Goal: Task Accomplishment & Management: Manage account settings

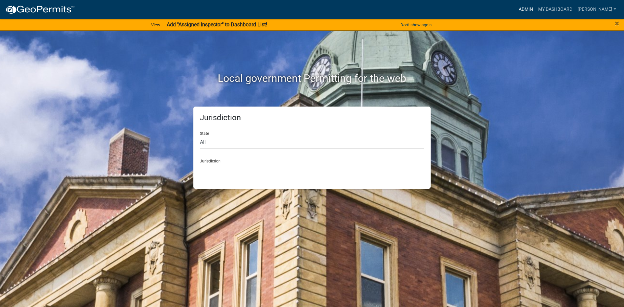
click at [535, 6] on link "Admin" at bounding box center [525, 9] width 19 height 12
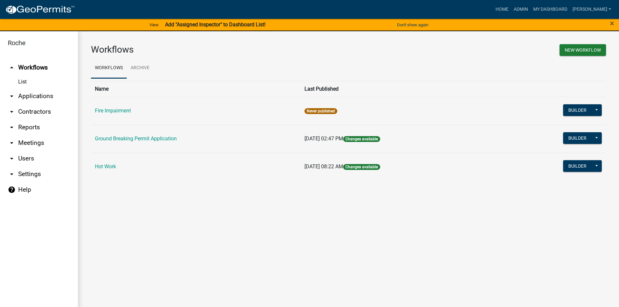
click at [110, 167] on link "Hot Work" at bounding box center [105, 166] width 21 height 6
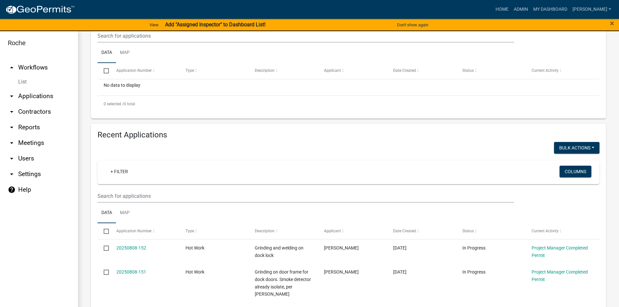
scroll to position [227, 0]
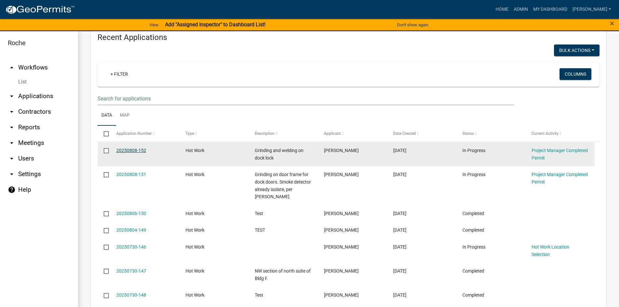
click at [130, 149] on link "20250808-152" at bounding box center [131, 150] width 30 height 5
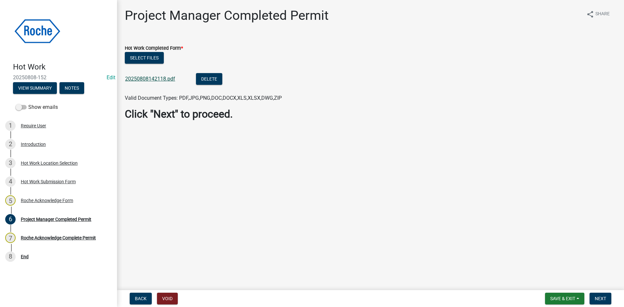
click at [150, 80] on link "20250808142118.pdf" at bounding box center [150, 79] width 50 height 6
click at [596, 298] on span "Next" at bounding box center [600, 298] width 11 height 5
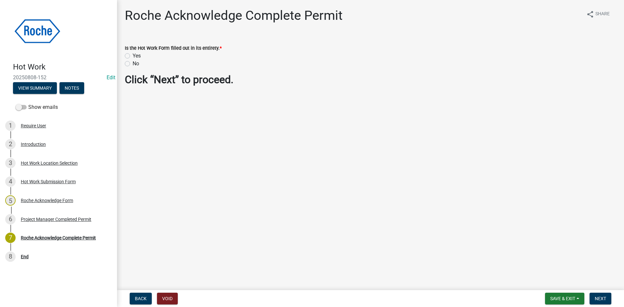
click at [133, 65] on label "No" at bounding box center [136, 64] width 6 height 8
click at [133, 64] on input "No" at bounding box center [135, 62] width 4 height 4
radio input "true"
click at [133, 57] on label "Yes" at bounding box center [137, 56] width 8 height 8
click at [133, 56] on input "Yes" at bounding box center [135, 54] width 4 height 4
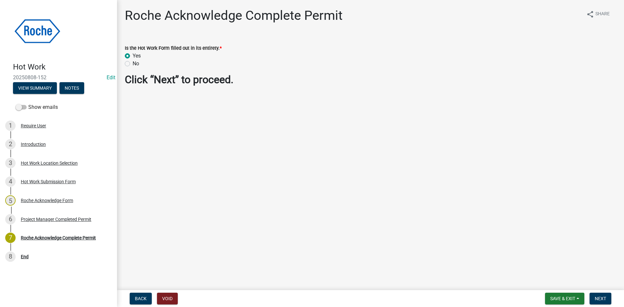
radio input "true"
click at [133, 63] on label "No" at bounding box center [136, 64] width 6 height 8
click at [133, 63] on input "No" at bounding box center [135, 62] width 4 height 4
radio input "true"
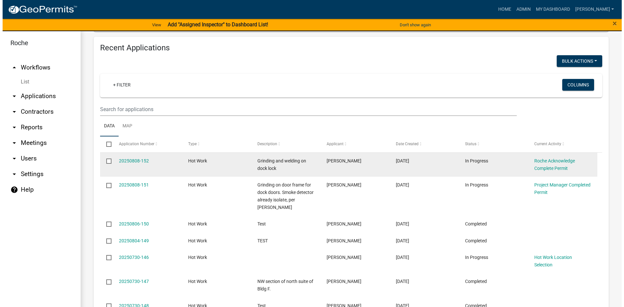
scroll to position [227, 0]
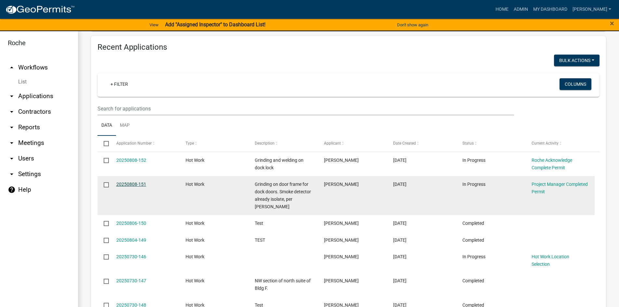
click at [135, 184] on link "20250808-151" at bounding box center [131, 184] width 30 height 5
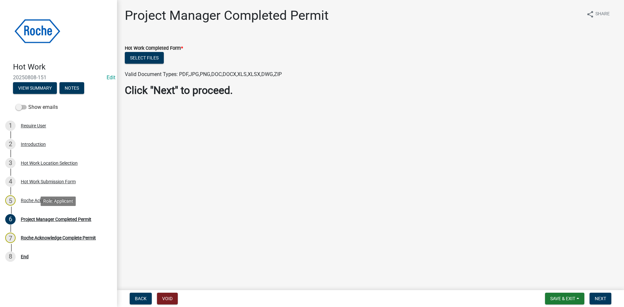
click at [44, 222] on div "6 Project Manager Completed Permit" at bounding box center [55, 219] width 101 height 10
click at [46, 218] on div "Project Manager Completed Permit" at bounding box center [56, 219] width 71 height 5
click at [41, 198] on div "Roche Acknowledge Form" at bounding box center [47, 200] width 52 height 5
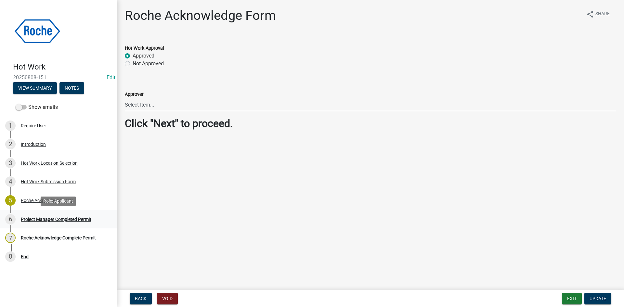
click at [43, 216] on div "6 Project Manager Completed Permit" at bounding box center [55, 219] width 101 height 10
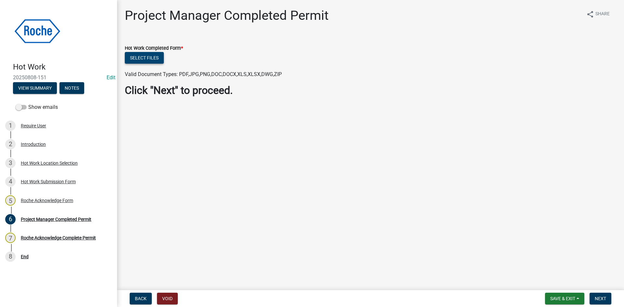
click at [143, 57] on button "Select files" at bounding box center [144, 58] width 39 height 12
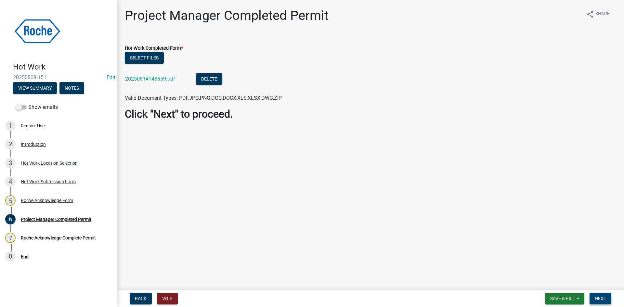
click at [597, 299] on span "Next" at bounding box center [600, 298] width 11 height 5
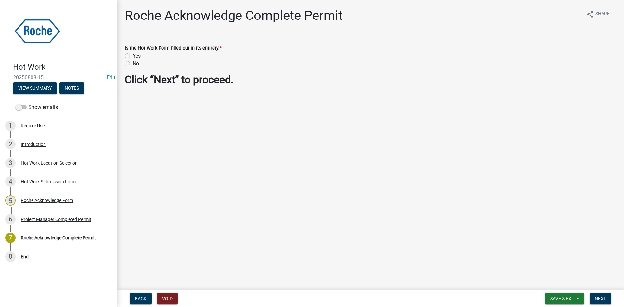
click at [133, 56] on label "Yes" at bounding box center [137, 56] width 8 height 8
click at [133, 56] on input "Yes" at bounding box center [135, 54] width 4 height 4
radio input "true"
click at [598, 297] on span "Next" at bounding box center [600, 298] width 11 height 5
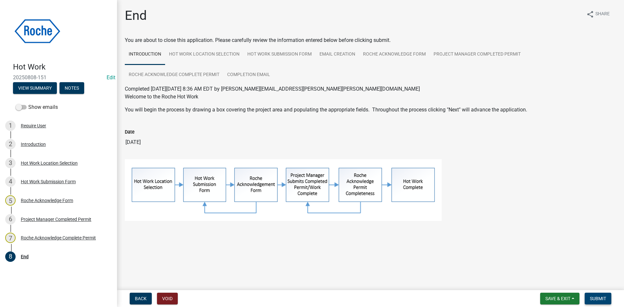
click at [598, 297] on span "Submit" at bounding box center [598, 298] width 16 height 5
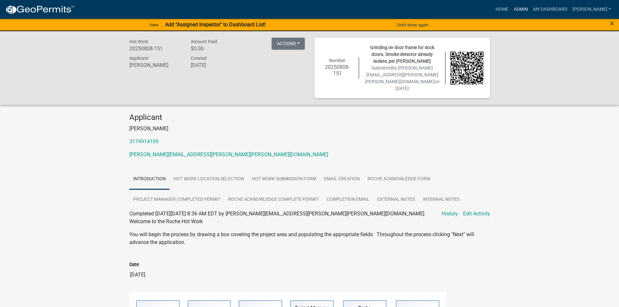
click at [531, 10] on link "Admin" at bounding box center [520, 9] width 19 height 12
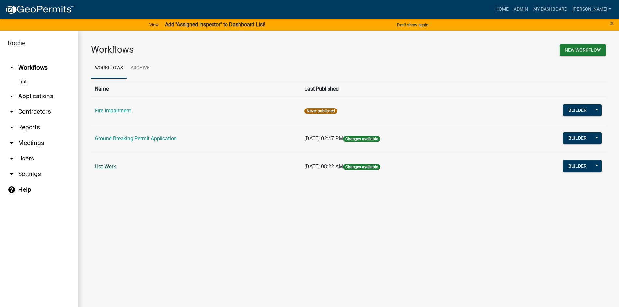
click at [106, 165] on link "Hot Work" at bounding box center [105, 166] width 21 height 6
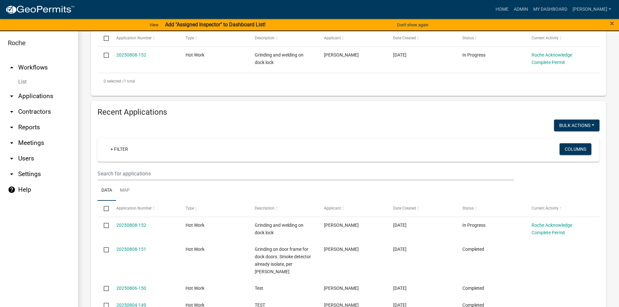
scroll to position [65, 0]
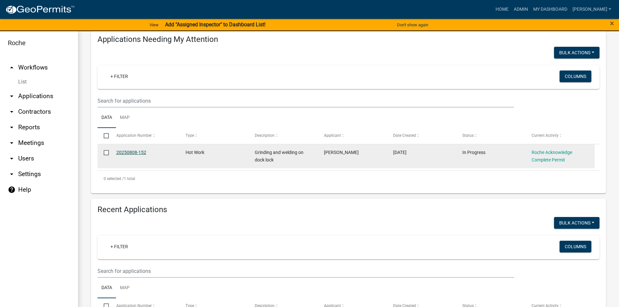
click at [131, 151] on link "20250808-152" at bounding box center [131, 152] width 30 height 5
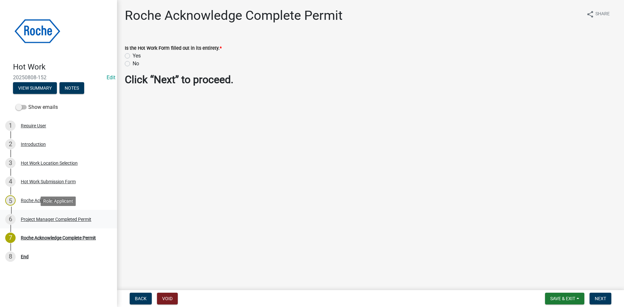
click at [46, 217] on div "Project Manager Completed Permit" at bounding box center [56, 219] width 71 height 5
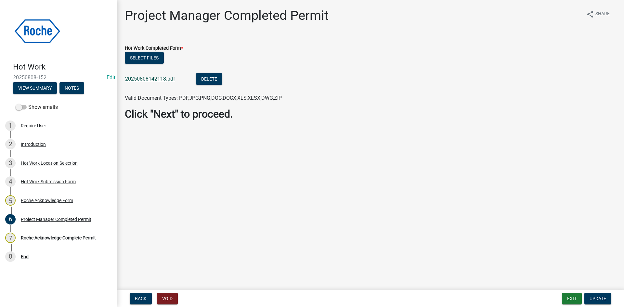
click at [161, 79] on link "20250808142118.pdf" at bounding box center [150, 79] width 50 height 6
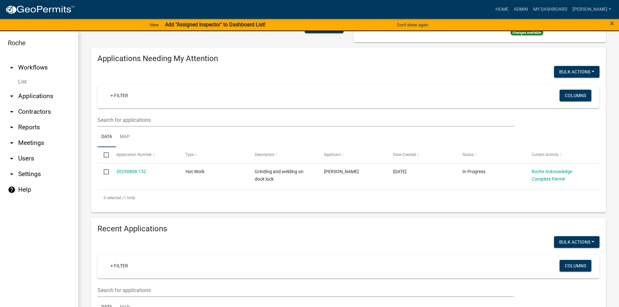
scroll to position [32, 0]
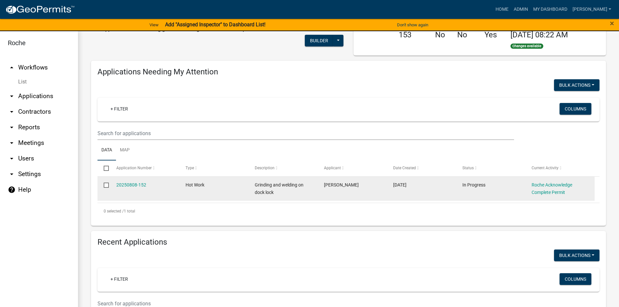
click at [106, 184] on input "checkbox" at bounding box center [106, 185] width 4 height 4
checkbox input "true"
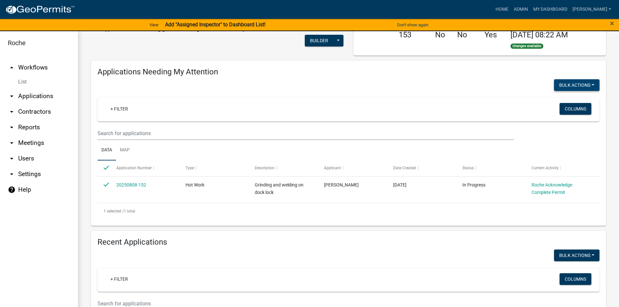
click at [568, 88] on button "Bulk Actions" at bounding box center [576, 85] width 45 height 12
click at [561, 101] on button "Void" at bounding box center [573, 102] width 52 height 16
checkbox input "false"
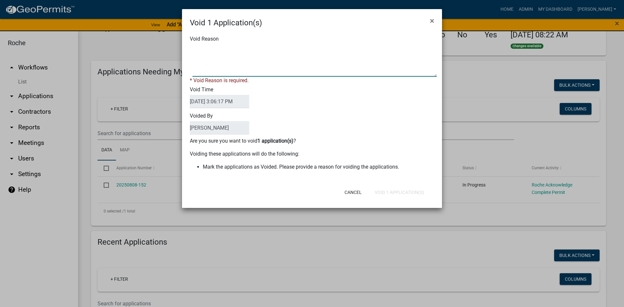
click at [212, 61] on textarea "Void Reason" at bounding box center [314, 60] width 244 height 32
type textarea "Cancelled Work"
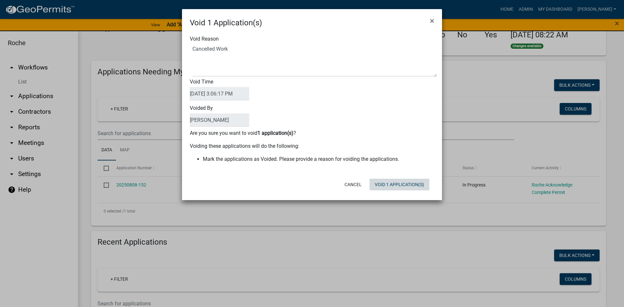
click at [398, 191] on div "Cancel Void 1 Application(s)" at bounding box center [354, 184] width 160 height 17
click at [396, 186] on button "Void 1 Application(s)" at bounding box center [399, 185] width 60 height 12
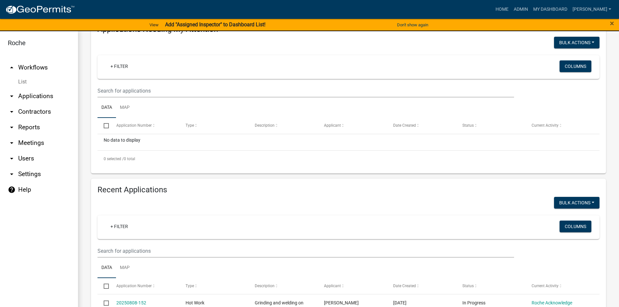
scroll to position [195, 0]
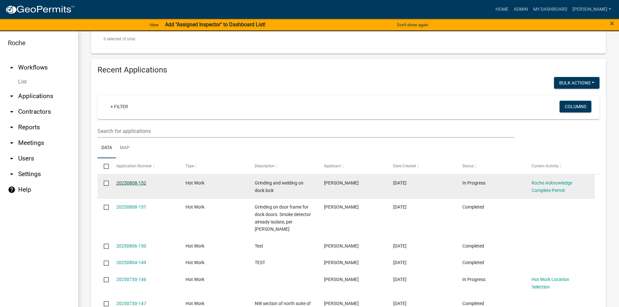
click at [123, 180] on link "20250808-152" at bounding box center [131, 182] width 30 height 5
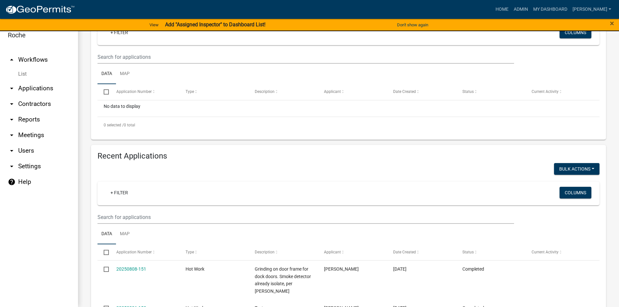
scroll to position [231, 0]
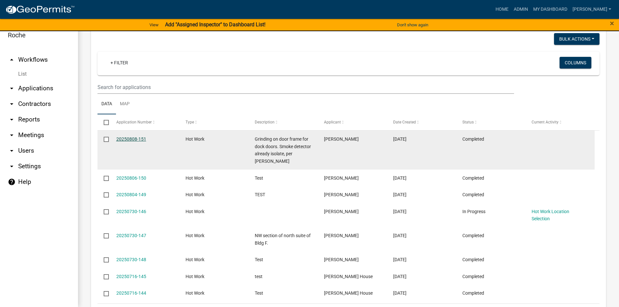
click at [140, 139] on link "20250808-151" at bounding box center [131, 138] width 30 height 5
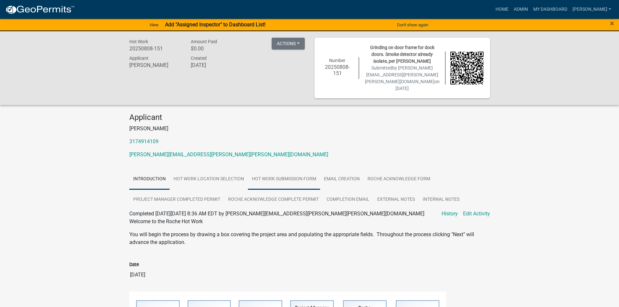
click at [287, 169] on link "Hot Work Submission Form" at bounding box center [284, 179] width 72 height 21
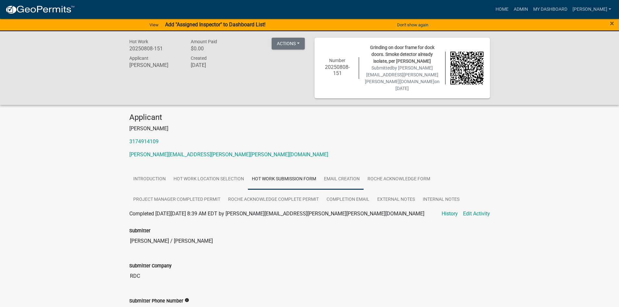
click at [340, 169] on link "Email Creation" at bounding box center [342, 179] width 44 height 21
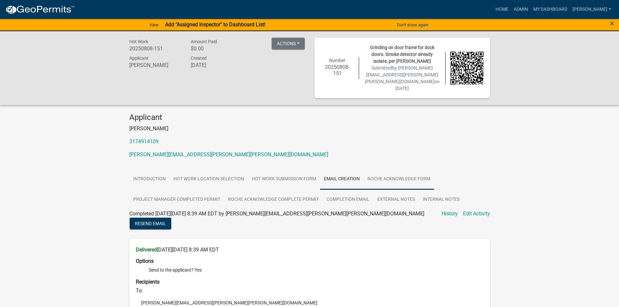
click at [402, 169] on link "Roche Acknowledge Form" at bounding box center [399, 179] width 71 height 21
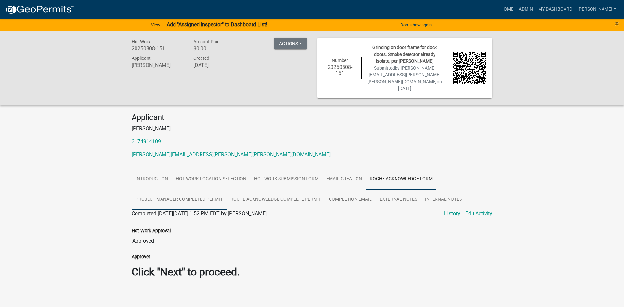
click at [176, 189] on link "Project Manager Completed Permit" at bounding box center [179, 199] width 95 height 21
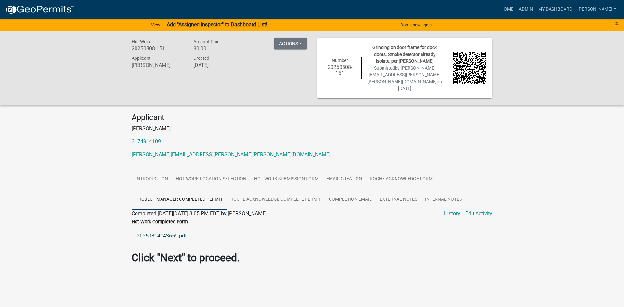
click at [164, 228] on link "20250814143659.pdf" at bounding box center [312, 236] width 361 height 16
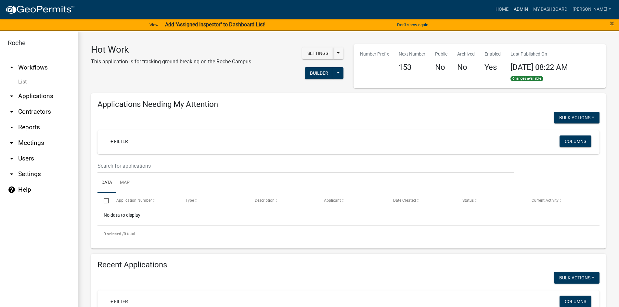
click at [531, 8] on link "Admin" at bounding box center [520, 9] width 19 height 12
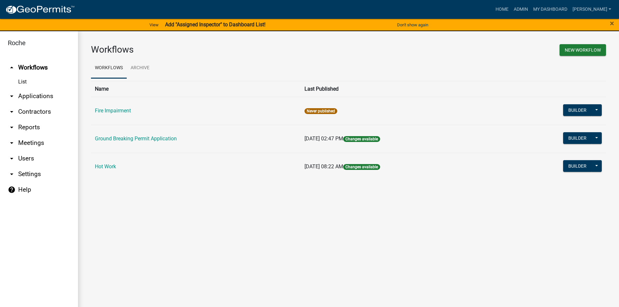
click at [27, 157] on link "arrow_drop_down Users" at bounding box center [39, 159] width 78 height 16
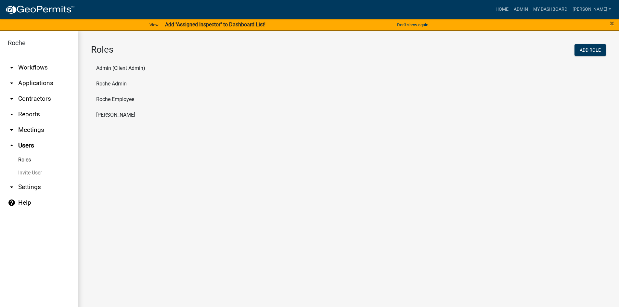
click at [28, 172] on link "Invite User" at bounding box center [39, 172] width 78 height 13
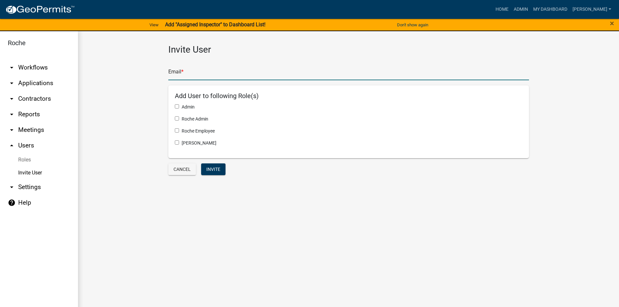
click at [185, 75] on input "text" at bounding box center [348, 73] width 361 height 13
click at [111, 93] on wm-invite-user "Invite User Email * Add User to following Role(s) Admin Roche Admin Roche Emplo…" at bounding box center [348, 110] width 515 height 133
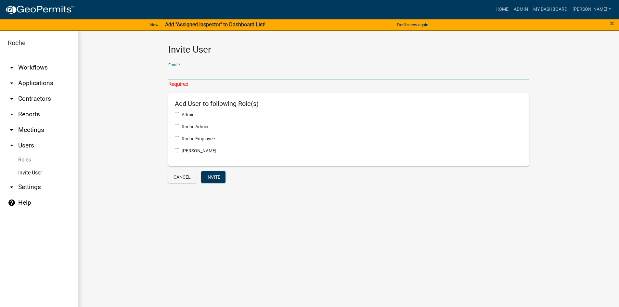
click at [183, 74] on input "text" at bounding box center [348, 73] width 361 height 13
paste input "james.jordan.jj1@roche.com"
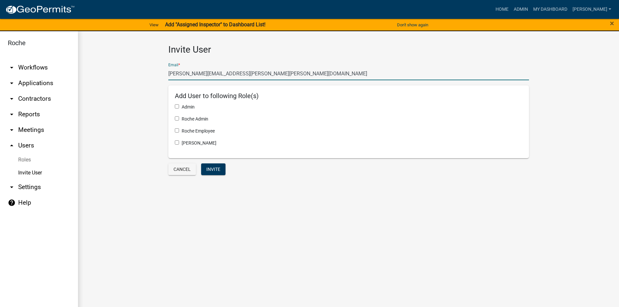
type input "james.jordan.jj1@roche.com"
click at [177, 130] on input "checkbox" at bounding box center [177, 130] width 4 height 4
checkbox input "true"
click at [213, 171] on button "Invite" at bounding box center [213, 169] width 24 height 12
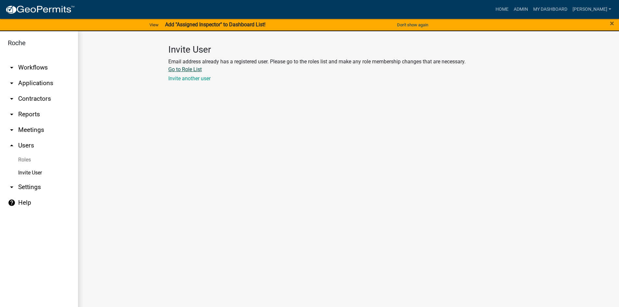
click at [194, 69] on link "Go to Role List" at bounding box center [184, 69] width 33 height 6
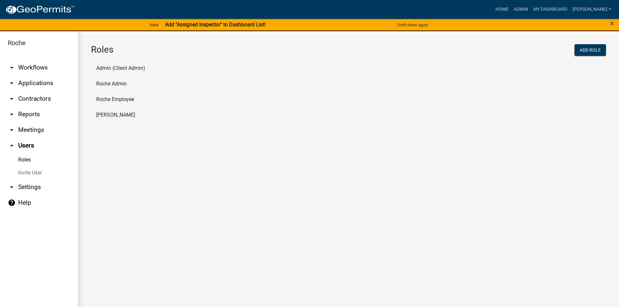
click at [120, 99] on li "Roche Employee" at bounding box center [348, 100] width 515 height 16
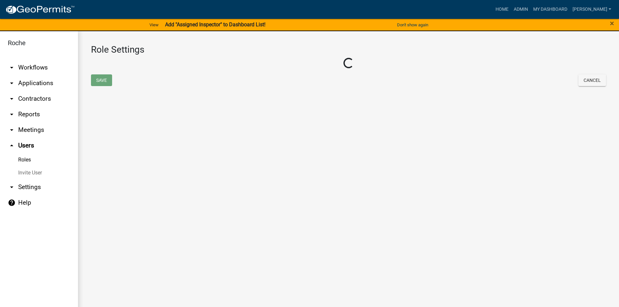
select select "3: orange"
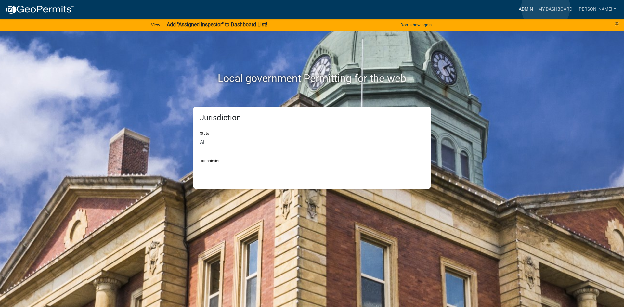
click at [535, 7] on link "Admin" at bounding box center [525, 9] width 19 height 12
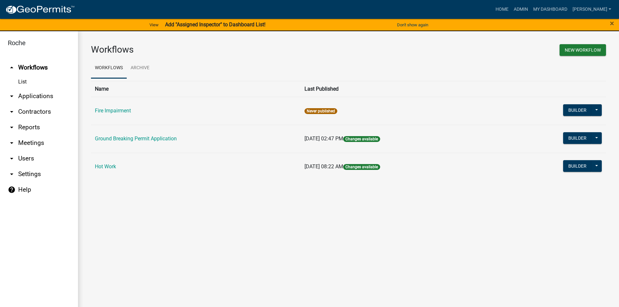
click at [24, 158] on link "arrow_drop_down Users" at bounding box center [39, 159] width 78 height 16
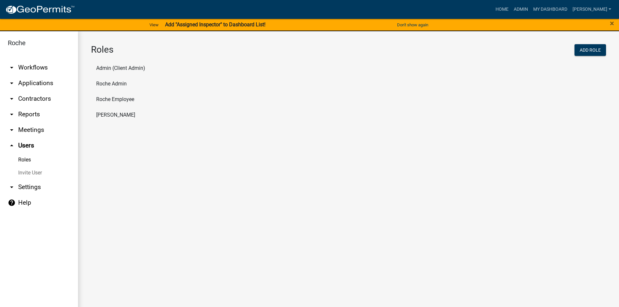
click at [26, 171] on link "Invite User" at bounding box center [39, 172] width 78 height 13
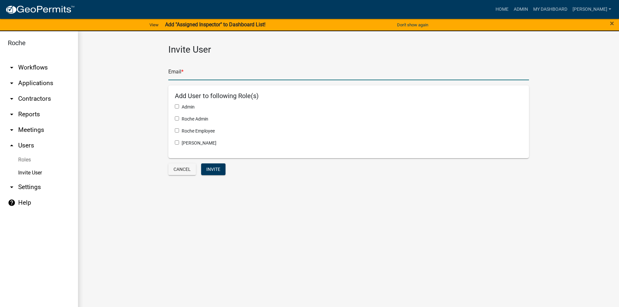
click at [191, 70] on input "text" at bounding box center [348, 73] width 361 height 13
type input "james.jordan.jj1@roche.com"
click at [176, 131] on input "checkbox" at bounding box center [177, 130] width 4 height 4
checkbox input "true"
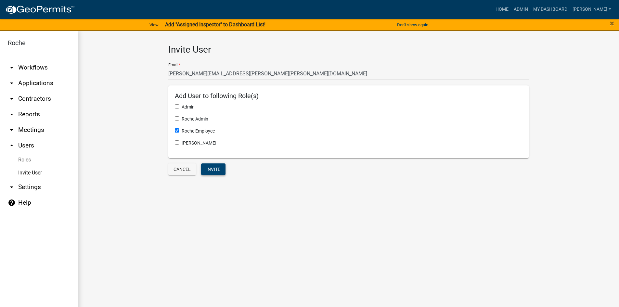
click at [216, 171] on button "Invite" at bounding box center [213, 169] width 24 height 12
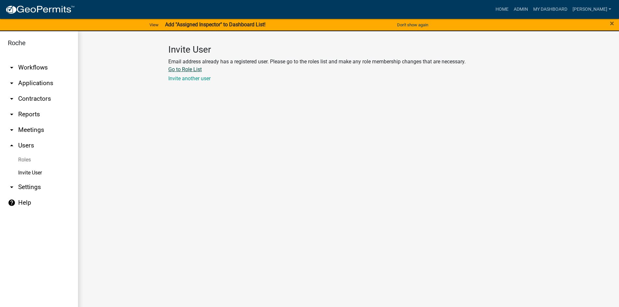
click at [189, 69] on link "Go to Role List" at bounding box center [184, 69] width 33 height 6
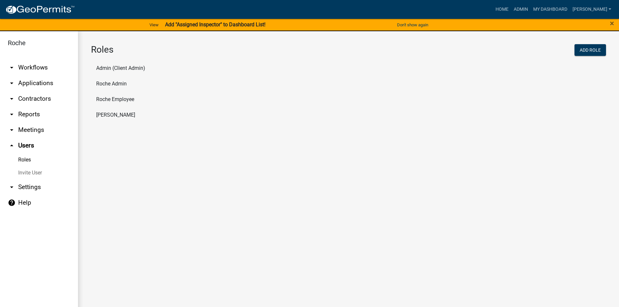
click at [26, 171] on link "Invite User" at bounding box center [39, 172] width 78 height 13
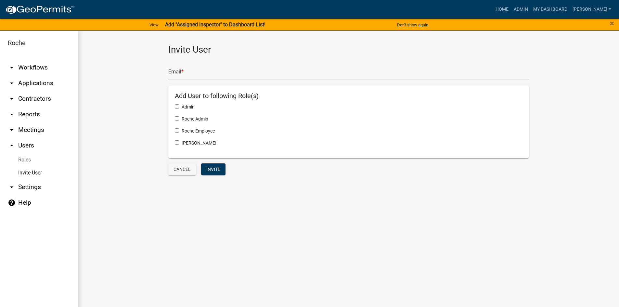
click at [31, 171] on link "Invite User" at bounding box center [39, 172] width 78 height 13
click at [23, 144] on link "arrow_drop_up Users" at bounding box center [39, 146] width 78 height 16
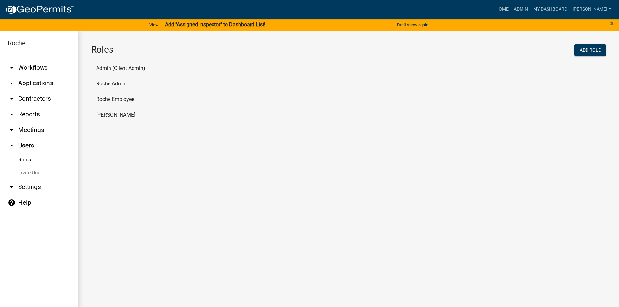
click at [114, 99] on li "Roche Employee" at bounding box center [348, 100] width 515 height 16
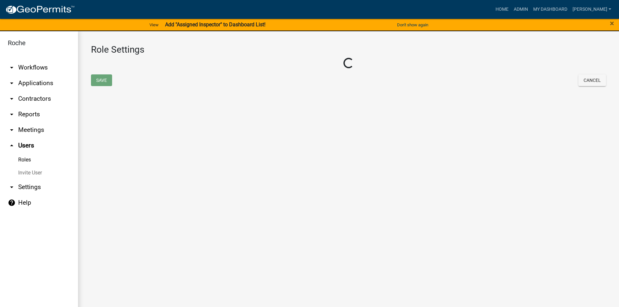
select select "3: orange"
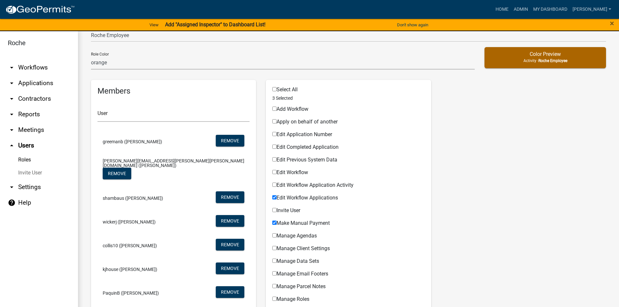
scroll to position [32, 0]
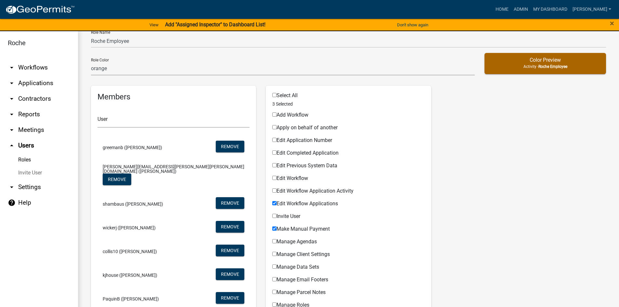
click at [33, 187] on link "arrow_drop_down Settings" at bounding box center [39, 187] width 78 height 16
select select "IN"
select select "Eastern Standard Time"
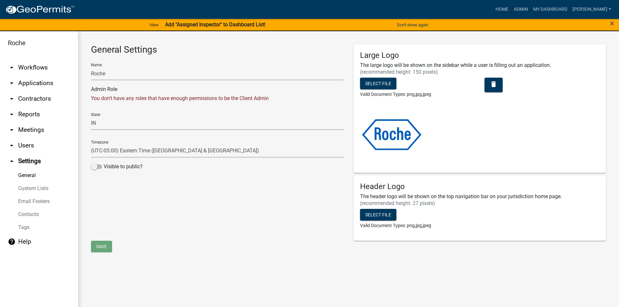
click at [24, 164] on link "arrow_drop_up Settings" at bounding box center [39, 161] width 78 height 16
click at [11, 161] on icon "arrow_drop_up" at bounding box center [12, 161] width 8 height 8
click at [26, 144] on link "arrow_drop_down Users" at bounding box center [39, 146] width 78 height 16
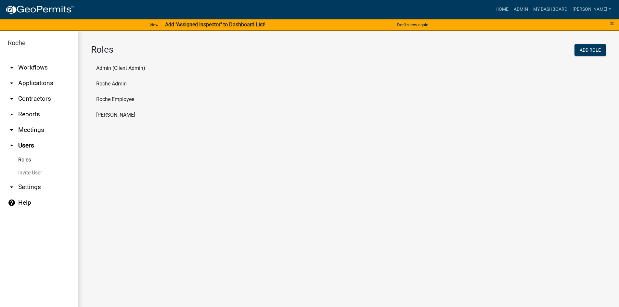
click at [118, 83] on li "Roche Admin" at bounding box center [348, 84] width 515 height 16
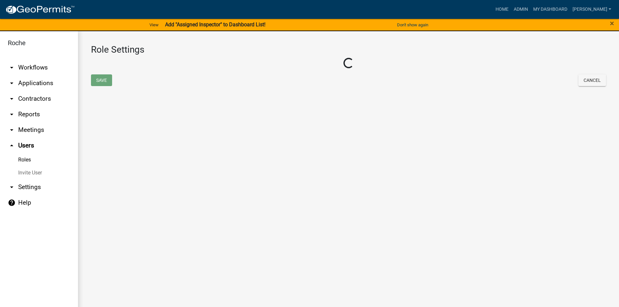
select select "2: yellow"
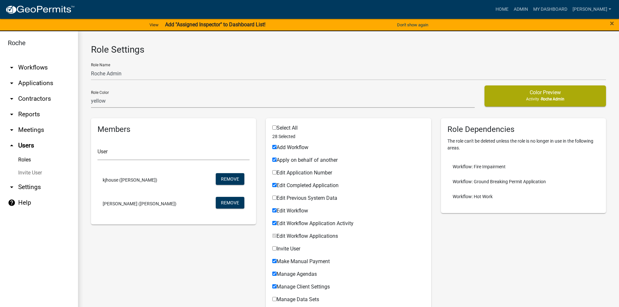
click at [27, 173] on link "Invite User" at bounding box center [39, 172] width 78 height 13
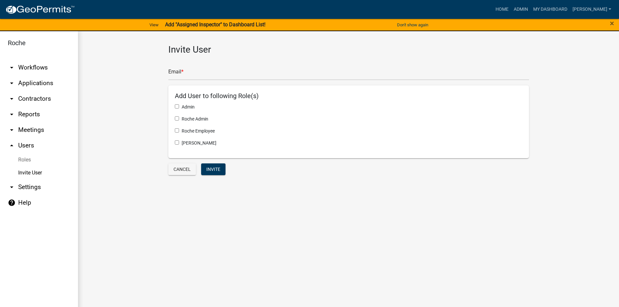
click at [25, 159] on link "Roles" at bounding box center [39, 159] width 78 height 13
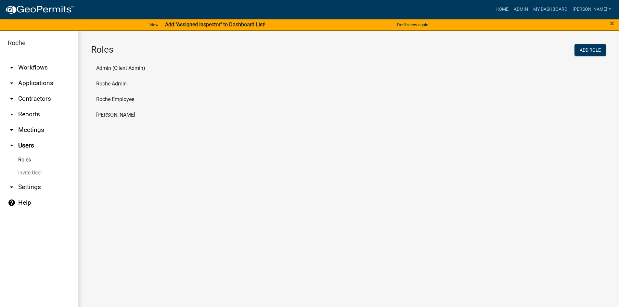
click at [120, 67] on li "Admin (Client Admin)" at bounding box center [348, 68] width 515 height 16
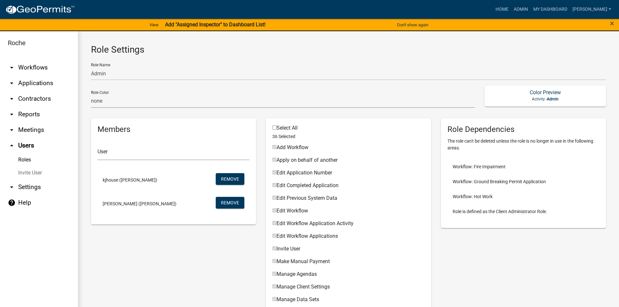
click at [28, 171] on link "Invite User" at bounding box center [39, 172] width 78 height 13
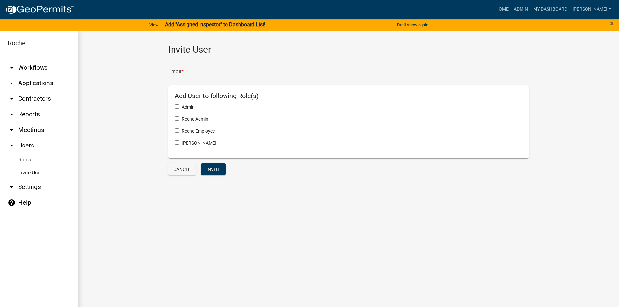
click at [26, 160] on link "Roles" at bounding box center [39, 159] width 78 height 13
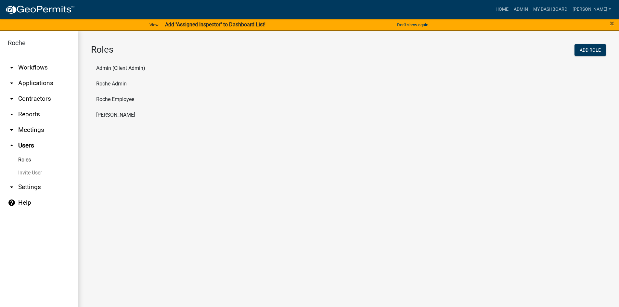
click at [107, 115] on li "Schneider" at bounding box center [348, 115] width 515 height 16
select select "6: light-blue"
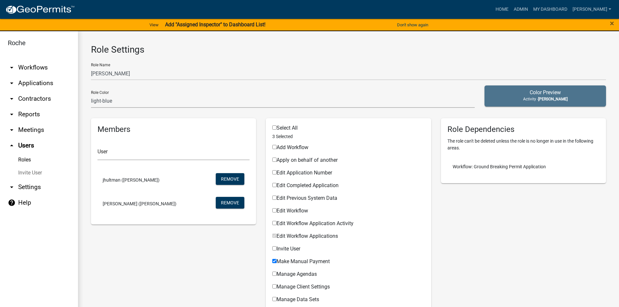
click at [22, 158] on link "Roles" at bounding box center [39, 159] width 78 height 13
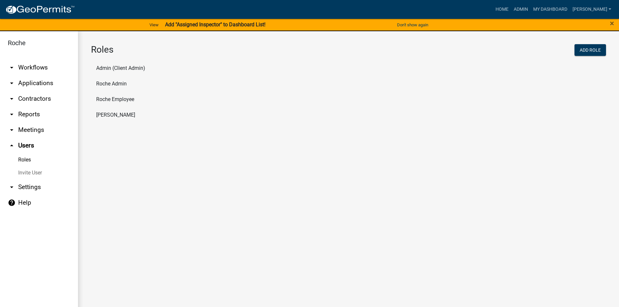
click at [113, 97] on li "Roche Employee" at bounding box center [348, 100] width 515 height 16
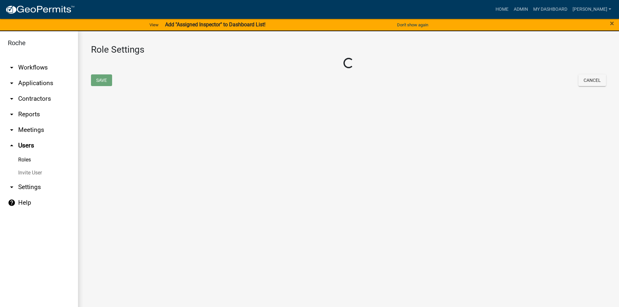
select select "3: orange"
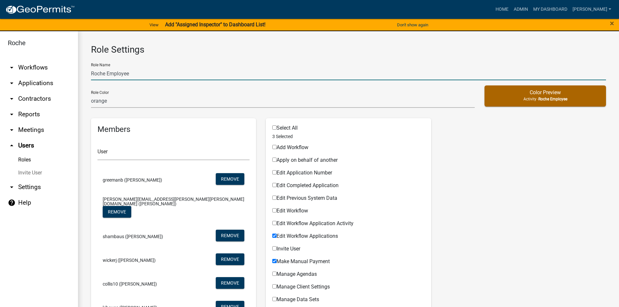
click at [110, 71] on input "Roche Employee" at bounding box center [348, 73] width 515 height 13
drag, startPoint x: 151, startPoint y: 74, endPoint x: 83, endPoint y: 74, distance: 68.2
type input "j"
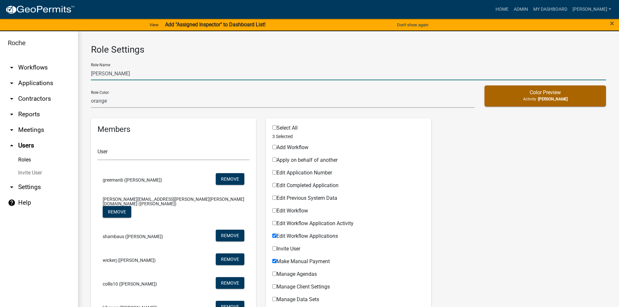
click at [141, 75] on input "James jordan" at bounding box center [348, 73] width 515 height 13
type input "J"
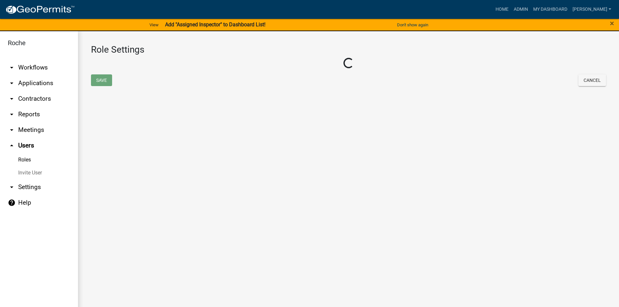
select select "3: orange"
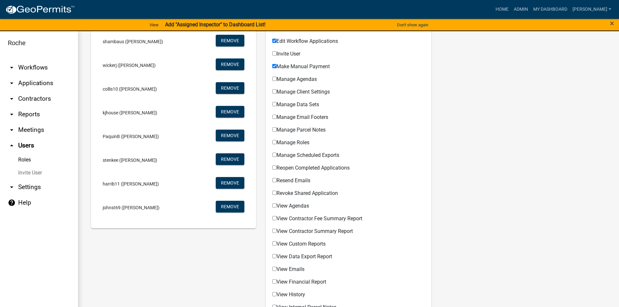
scroll to position [97, 0]
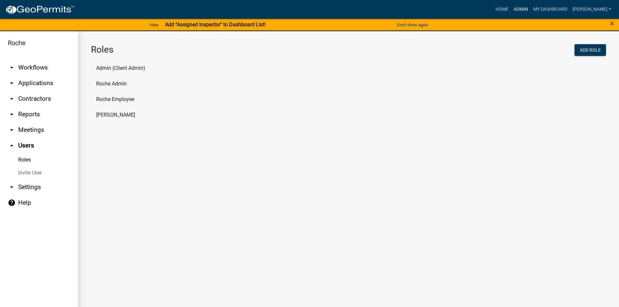
click at [531, 8] on link "Admin" at bounding box center [520, 9] width 19 height 12
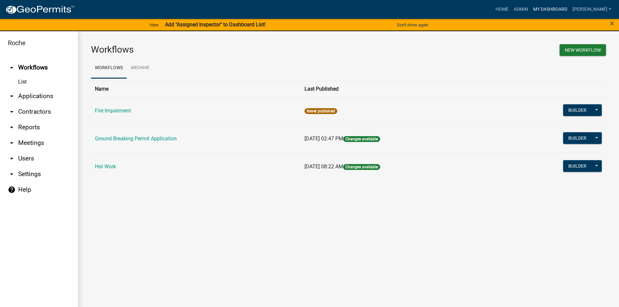
click at [570, 10] on link "My Dashboard" at bounding box center [550, 9] width 39 height 12
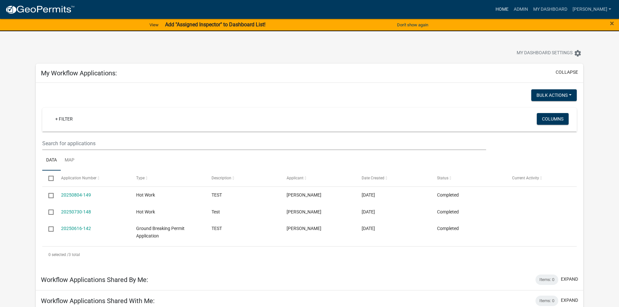
click at [511, 9] on link "Home" at bounding box center [502, 9] width 18 height 12
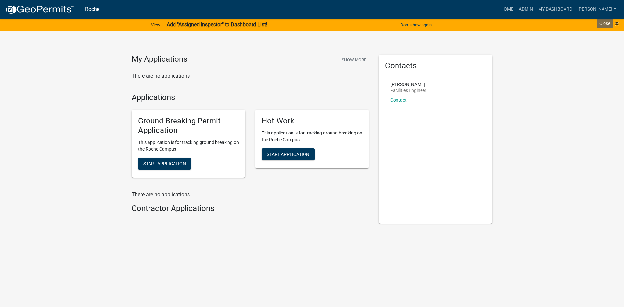
click at [615, 22] on span "×" at bounding box center [617, 23] width 4 height 9
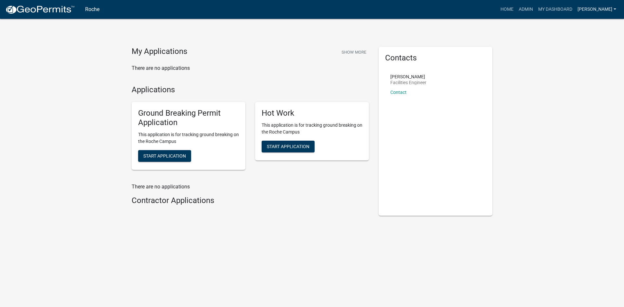
click at [612, 8] on link "[PERSON_NAME]" at bounding box center [597, 9] width 44 height 12
click at [582, 27] on link "Admin" at bounding box center [593, 27] width 52 height 16
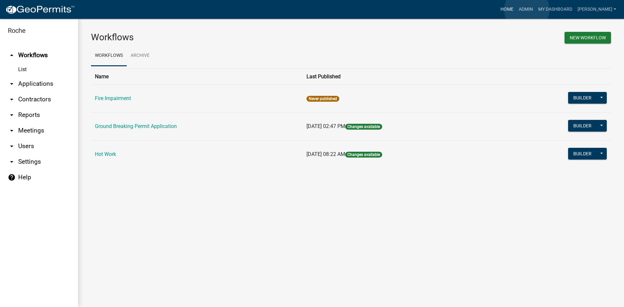
click at [516, 10] on link "Home" at bounding box center [507, 9] width 18 height 12
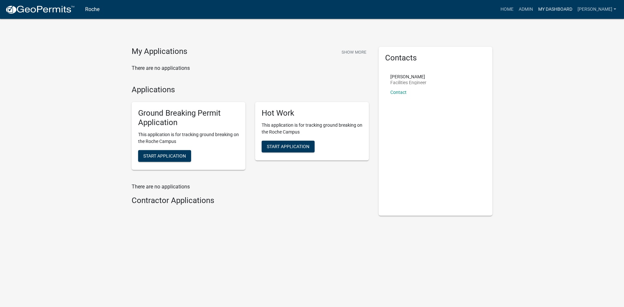
click at [575, 7] on link "My Dashboard" at bounding box center [554, 9] width 39 height 12
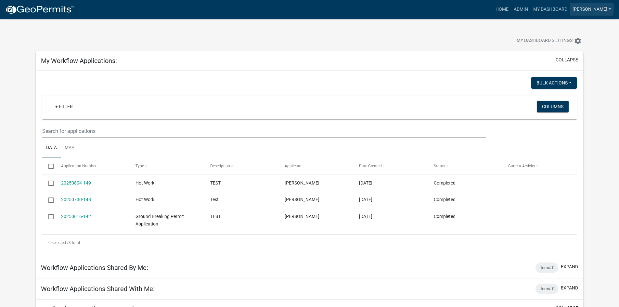
click at [603, 8] on link "[PERSON_NAME]" at bounding box center [592, 9] width 44 height 12
click at [579, 42] on link "Account" at bounding box center [588, 42] width 52 height 16
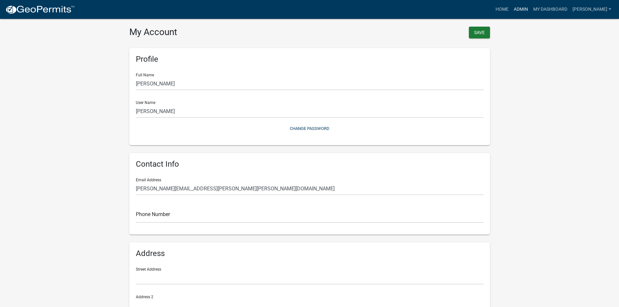
click at [531, 9] on link "Admin" at bounding box center [520, 9] width 19 height 12
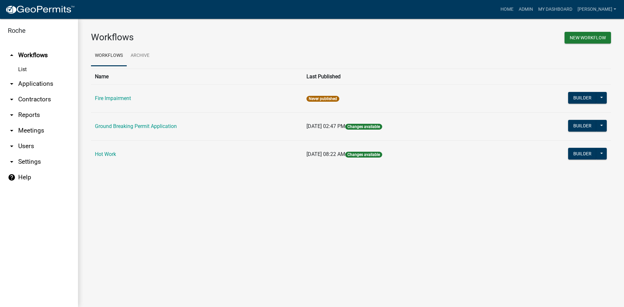
click at [18, 31] on link "Roche" at bounding box center [36, 30] width 73 height 13
click at [13, 99] on icon "arrow_drop_down" at bounding box center [12, 100] width 8 height 8
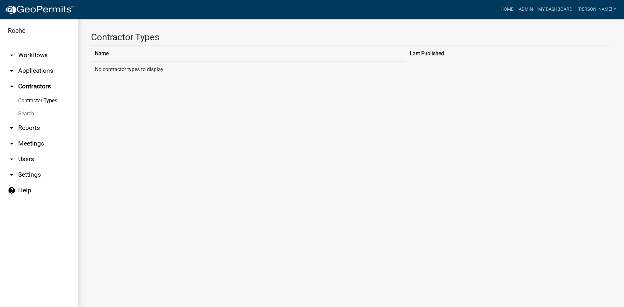
click at [13, 99] on link "Contractor Types" at bounding box center [39, 100] width 78 height 13
click at [10, 69] on icon "arrow_drop_down" at bounding box center [12, 71] width 8 height 8
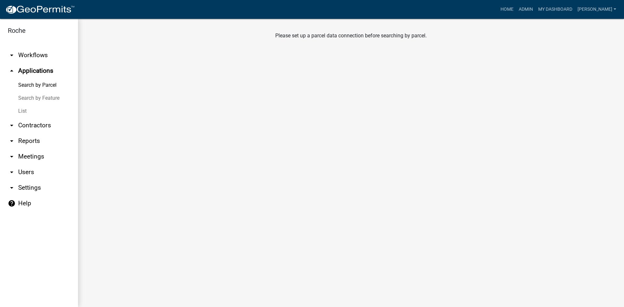
click at [10, 69] on icon "arrow_drop_up" at bounding box center [12, 71] width 8 height 8
click at [24, 171] on link "arrow_drop_down Users" at bounding box center [39, 172] width 78 height 16
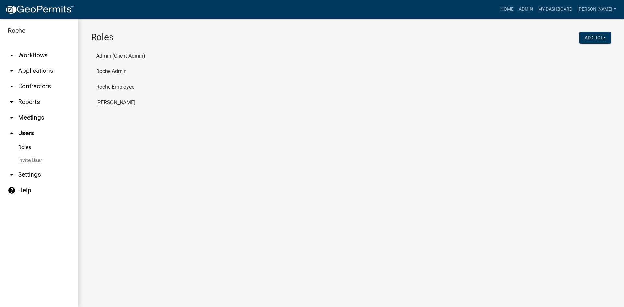
click at [26, 133] on link "arrow_drop_up Users" at bounding box center [39, 133] width 78 height 16
click at [27, 174] on link "arrow_drop_down Settings" at bounding box center [39, 175] width 78 height 16
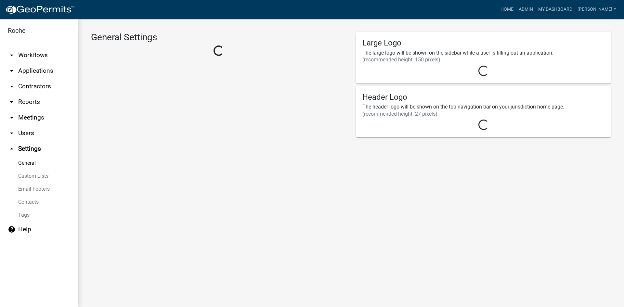
select select "IN"
select select "Eastern Standard Time"
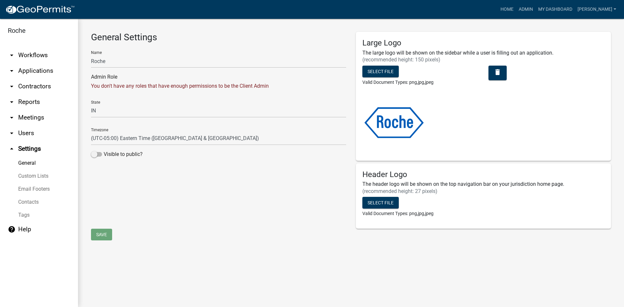
click at [12, 132] on icon "arrow_drop_down" at bounding box center [12, 133] width 8 height 8
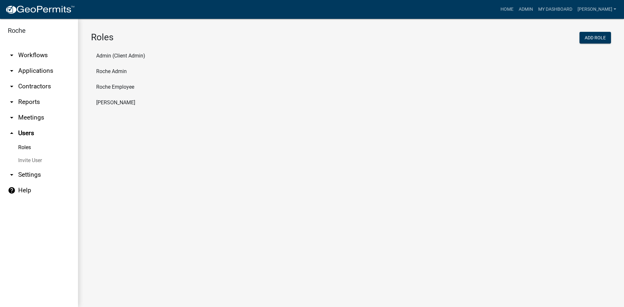
click at [30, 158] on link "Invite User" at bounding box center [39, 160] width 78 height 13
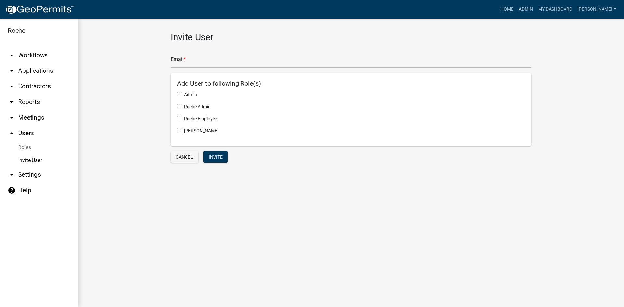
click at [180, 118] on input "checkbox" at bounding box center [179, 118] width 4 height 4
checkbox input "true"
click at [186, 63] on input "text" at bounding box center [351, 61] width 361 height 13
type input "james.jordan.jj1@roche.com"
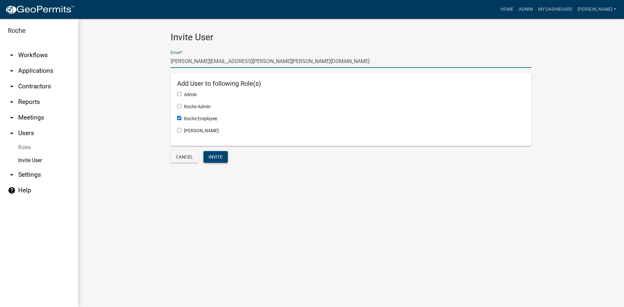
click at [218, 157] on button "Invite" at bounding box center [215, 157] width 24 height 12
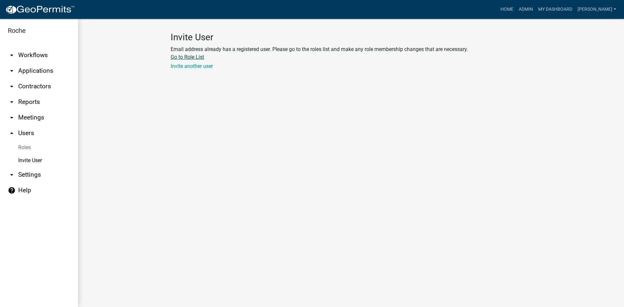
click at [187, 58] on link "Go to Role List" at bounding box center [187, 57] width 33 height 6
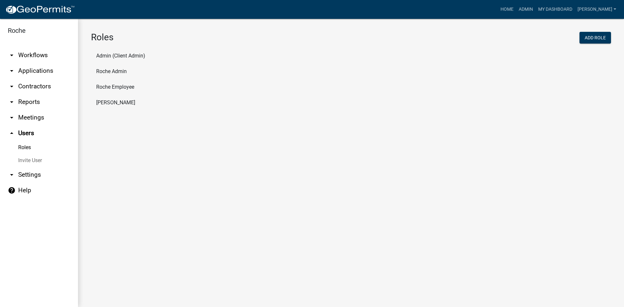
click at [115, 87] on li "Roche Employee" at bounding box center [351, 87] width 520 height 16
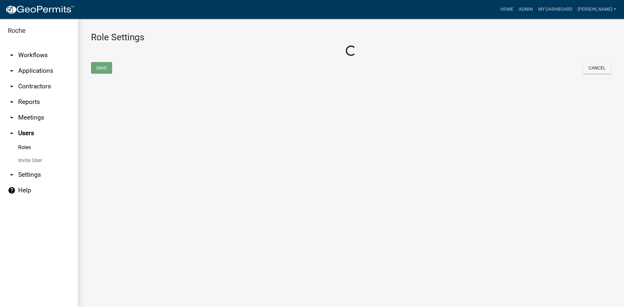
select select "3: orange"
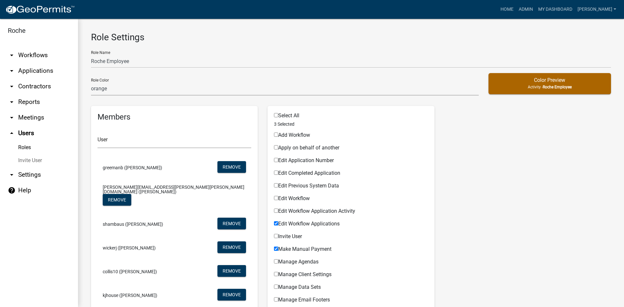
click at [532, 83] on h5 "Color Preview" at bounding box center [550, 80] width 112 height 6
click at [28, 159] on link "Invite User" at bounding box center [39, 160] width 78 height 13
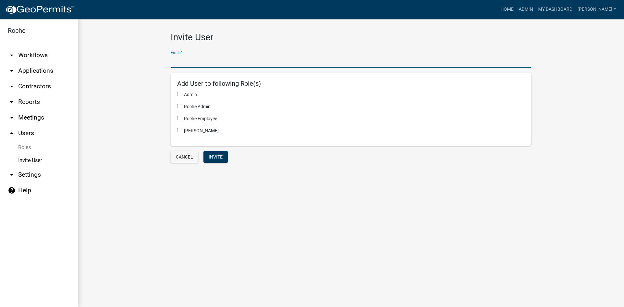
click at [190, 62] on input "text" at bounding box center [351, 61] width 361 height 13
type input "james.jordan.jj1@roche.com"
click at [178, 117] on input "checkbox" at bounding box center [179, 118] width 4 height 4
checkbox input "true"
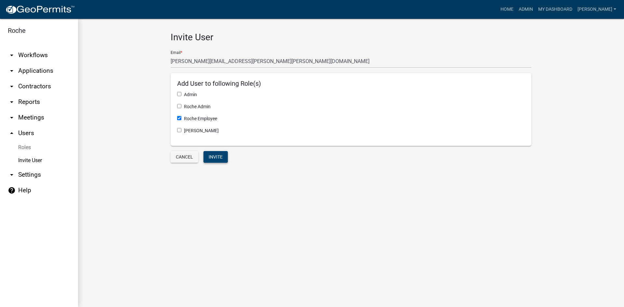
click at [213, 157] on button "Invite" at bounding box center [215, 157] width 24 height 12
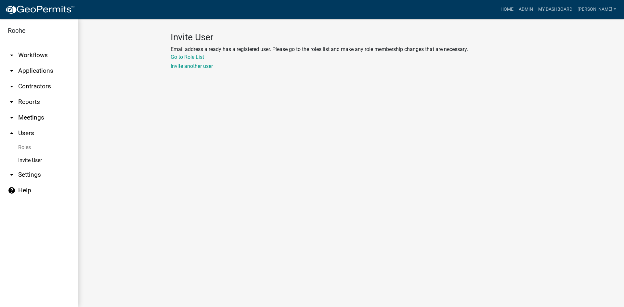
click at [24, 132] on link "arrow_drop_up Users" at bounding box center [39, 133] width 78 height 16
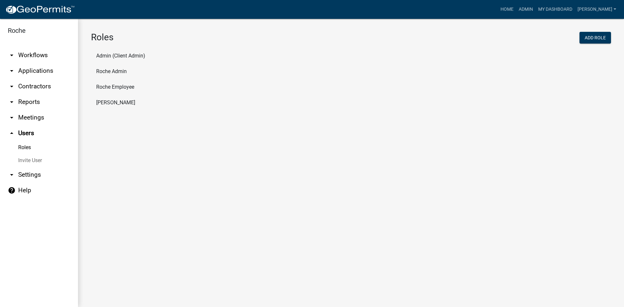
click at [24, 132] on link "arrow_drop_up Users" at bounding box center [39, 133] width 78 height 16
click at [24, 117] on link "arrow_drop_down Meetings" at bounding box center [39, 118] width 78 height 16
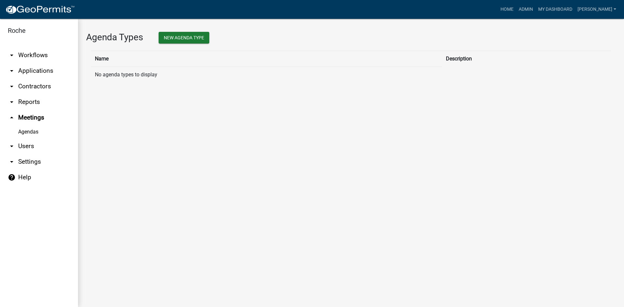
click at [24, 117] on link "arrow_drop_up Meetings" at bounding box center [39, 118] width 78 height 16
click at [27, 54] on link "arrow_drop_down Workflows" at bounding box center [39, 55] width 78 height 16
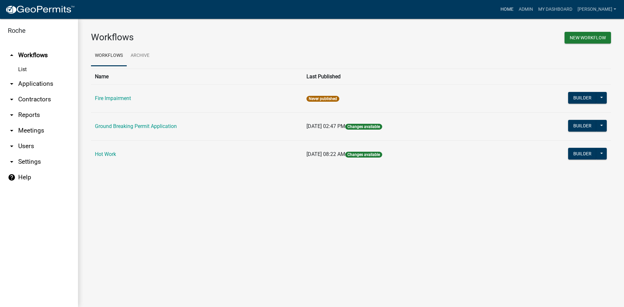
click at [516, 8] on link "Home" at bounding box center [507, 9] width 18 height 12
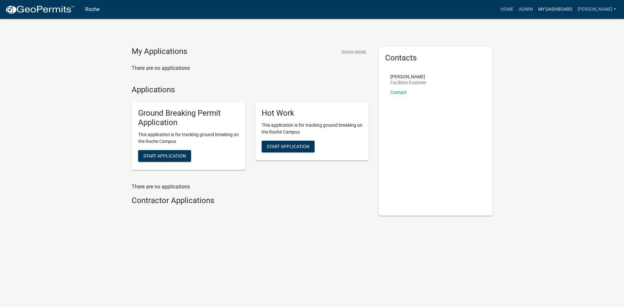
click at [575, 9] on link "My Dashboard" at bounding box center [554, 9] width 39 height 12
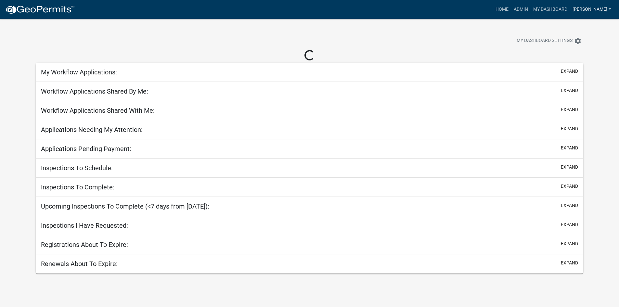
click at [597, 7] on link "[PERSON_NAME]" at bounding box center [592, 9] width 44 height 12
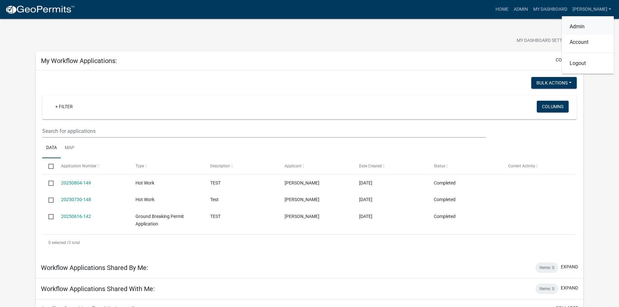
click at [579, 26] on link "Admin" at bounding box center [588, 27] width 52 height 16
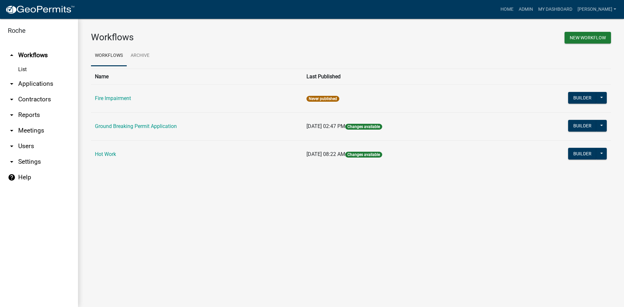
click at [29, 147] on link "arrow_drop_down Users" at bounding box center [39, 146] width 78 height 16
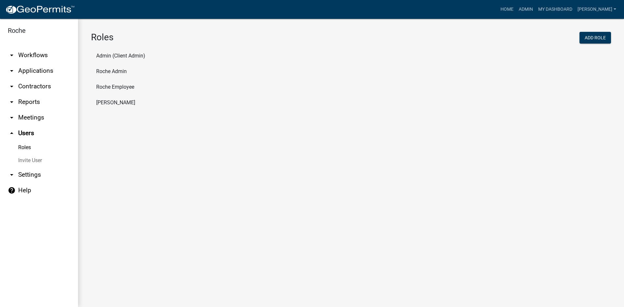
click at [113, 88] on li "Roche Employee" at bounding box center [351, 87] width 520 height 16
select select "3: orange"
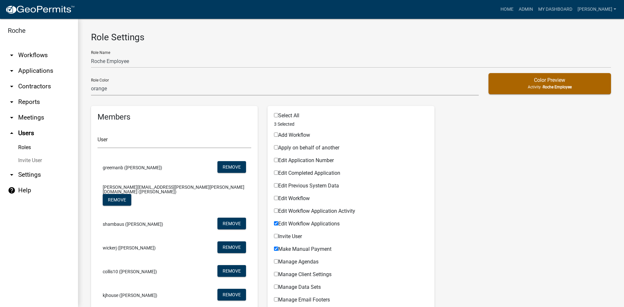
click at [12, 173] on icon "arrow_drop_down" at bounding box center [12, 175] width 8 height 8
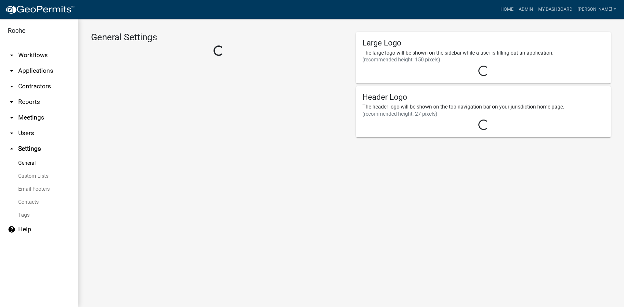
select select "IN"
select select "Eastern Standard Time"
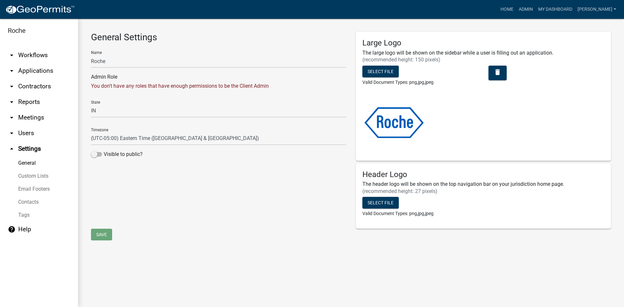
click at [32, 175] on link "Custom Lists" at bounding box center [39, 176] width 78 height 13
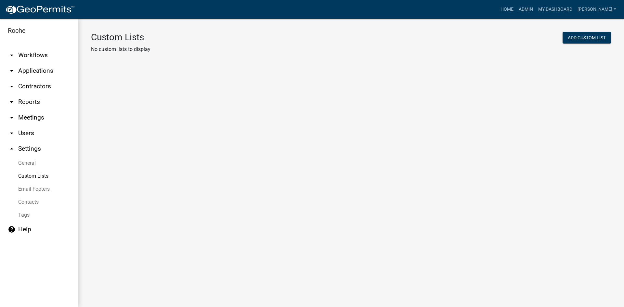
click at [27, 214] on link "Tags" at bounding box center [39, 215] width 78 height 13
click at [28, 161] on link "General" at bounding box center [39, 163] width 78 height 13
select select "IN"
select select "Eastern Standard Time"
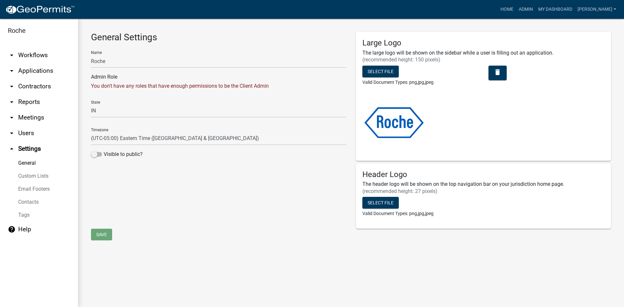
click at [13, 134] on icon "arrow_drop_down" at bounding box center [12, 133] width 8 height 8
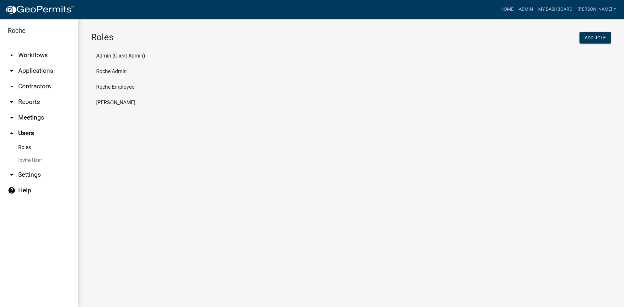
click at [28, 83] on link "arrow_drop_down Contractors" at bounding box center [39, 87] width 78 height 16
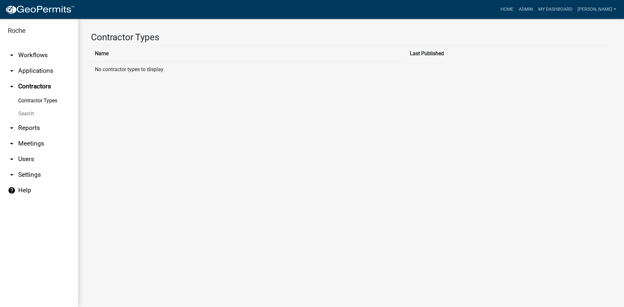
click at [28, 72] on link "arrow_drop_down Applications" at bounding box center [39, 71] width 78 height 16
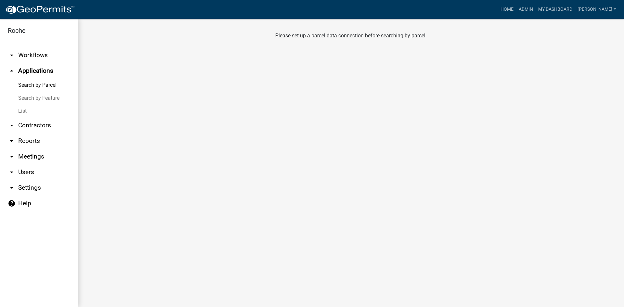
click at [28, 57] on link "arrow_drop_down Workflows" at bounding box center [39, 55] width 78 height 16
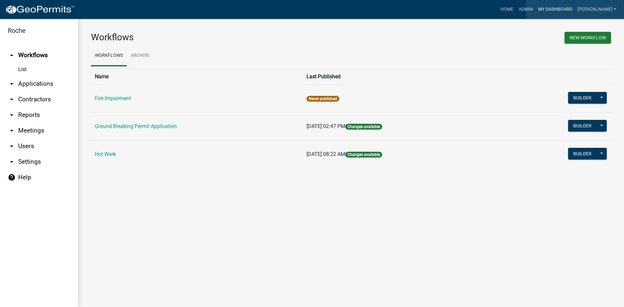
click at [575, 10] on link "My Dashboard" at bounding box center [554, 9] width 39 height 12
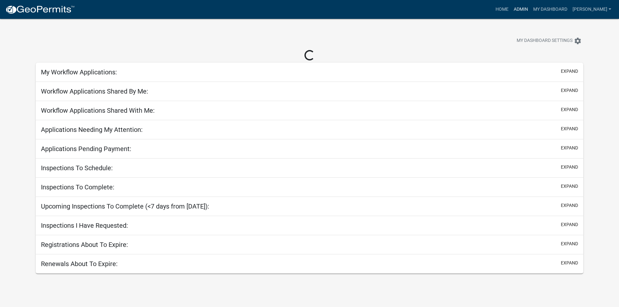
click at [531, 9] on link "Admin" at bounding box center [520, 9] width 19 height 12
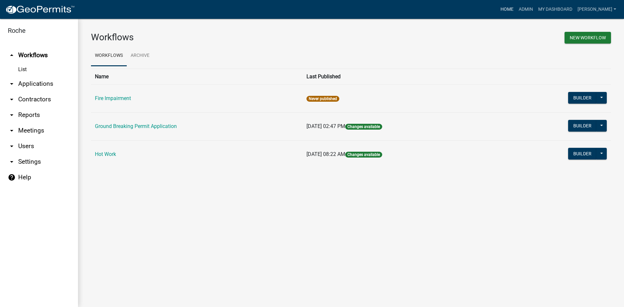
click at [516, 9] on link "Home" at bounding box center [507, 9] width 18 height 12
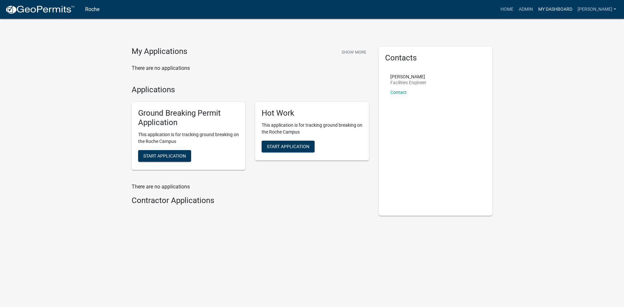
click at [556, 9] on link "My Dashboard" at bounding box center [554, 9] width 39 height 12
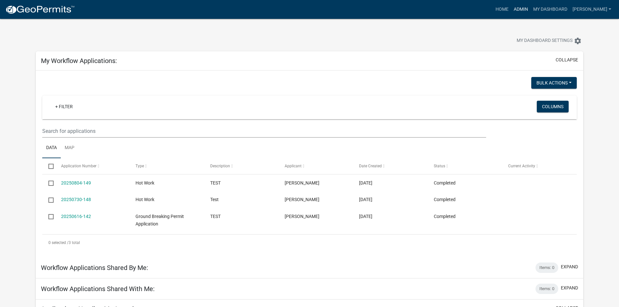
click at [531, 9] on link "Admin" at bounding box center [520, 9] width 19 height 12
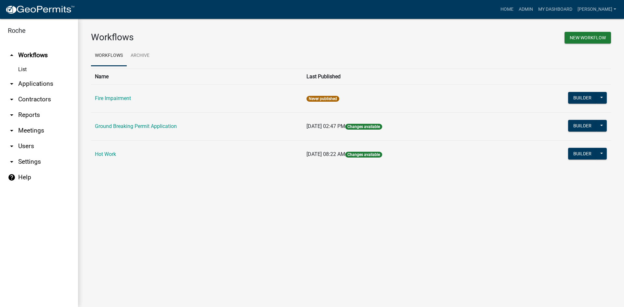
click at [19, 146] on link "arrow_drop_down Users" at bounding box center [39, 146] width 78 height 16
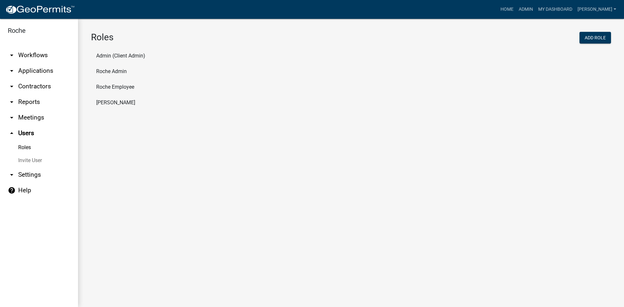
click at [115, 86] on li "Roche Employee" at bounding box center [351, 87] width 520 height 16
select select "3: orange"
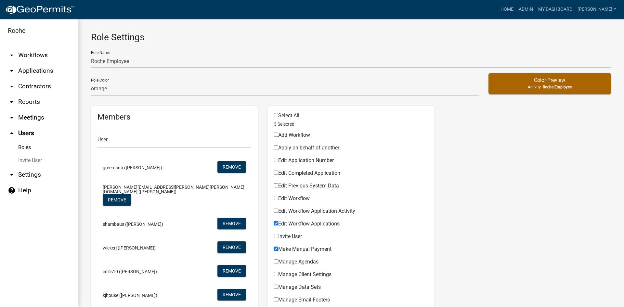
click at [31, 174] on link "arrow_drop_down Settings" at bounding box center [39, 175] width 78 height 16
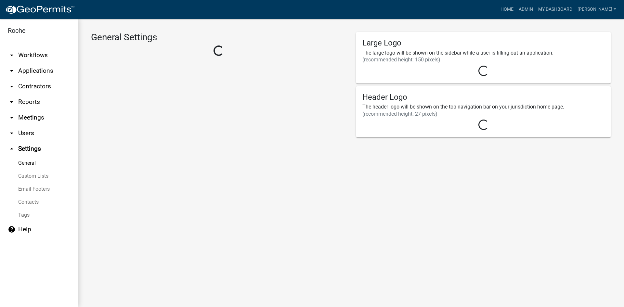
select select "IN"
select select "Eastern Standard Time"
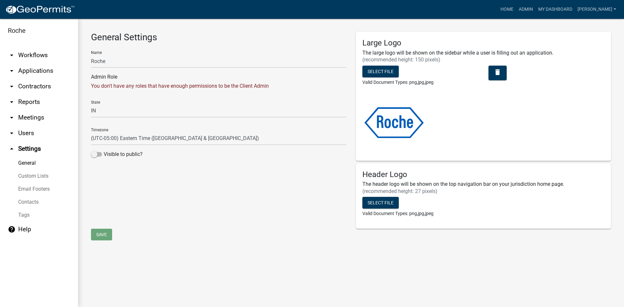
click at [25, 130] on link "arrow_drop_down Users" at bounding box center [39, 133] width 78 height 16
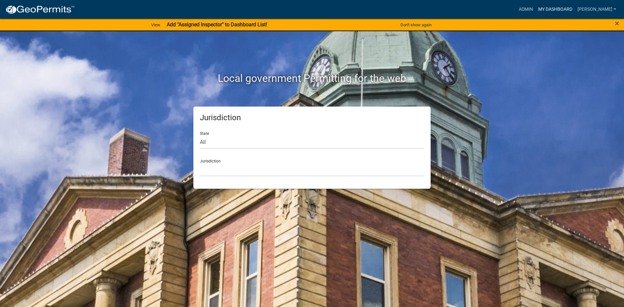
click at [569, 7] on link "My Dashboard" at bounding box center [554, 9] width 39 height 12
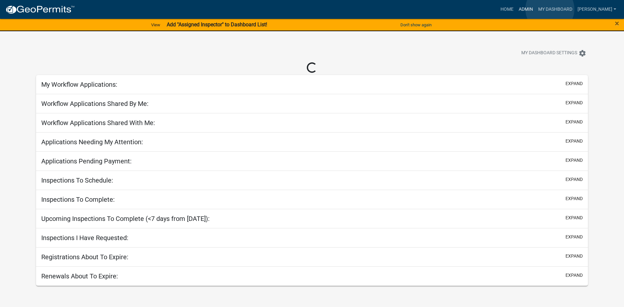
click at [535, 9] on link "Admin" at bounding box center [525, 9] width 19 height 12
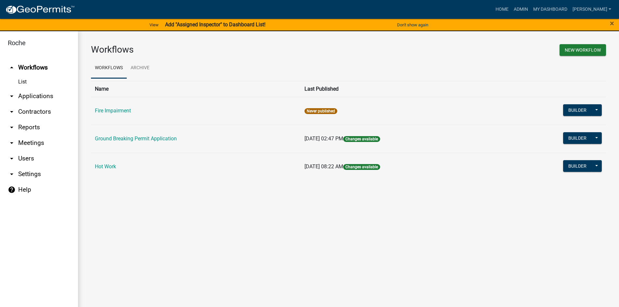
click at [24, 157] on link "arrow_drop_down Users" at bounding box center [39, 159] width 78 height 16
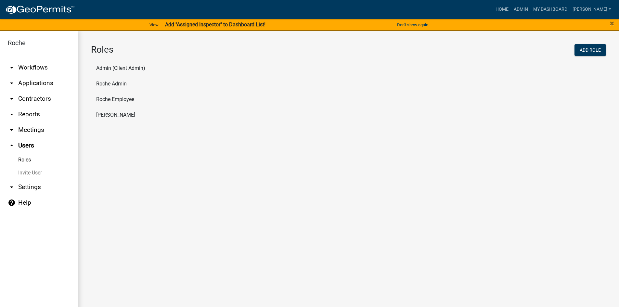
click at [112, 97] on li "Roche Employee" at bounding box center [348, 100] width 515 height 16
select select "3: orange"
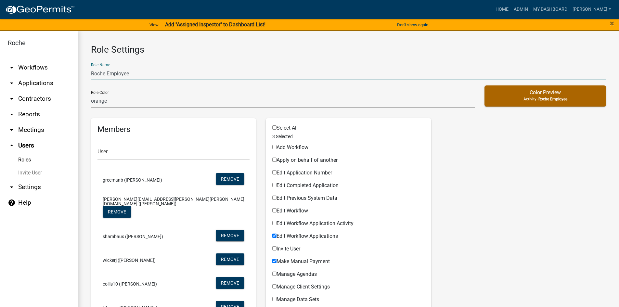
click at [113, 76] on input "Roche Employee" at bounding box center [348, 73] width 515 height 13
click at [34, 172] on link "Invite User" at bounding box center [39, 172] width 78 height 13
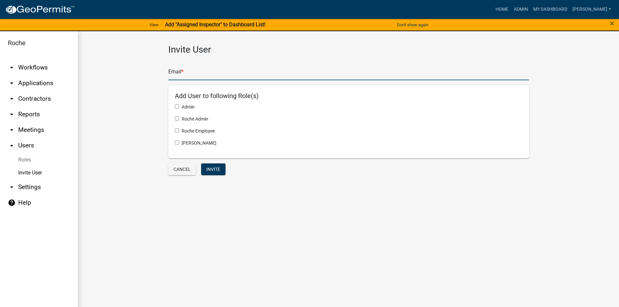
click at [179, 73] on input "text" at bounding box center [348, 73] width 361 height 13
type input "james.jordan.jj1@roche.com"
click at [175, 130] on input "checkbox" at bounding box center [177, 130] width 4 height 4
checkbox input "true"
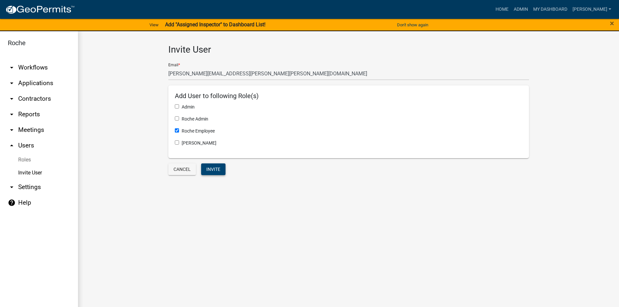
click at [213, 172] on button "Invite" at bounding box center [213, 169] width 24 height 12
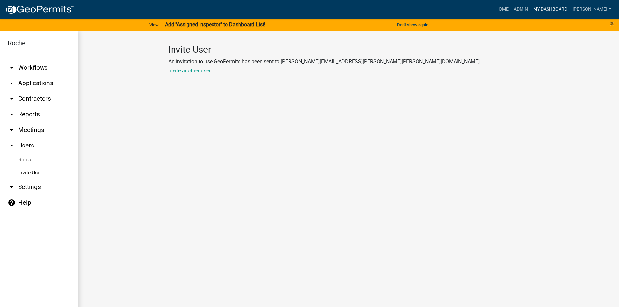
click at [570, 7] on link "My Dashboard" at bounding box center [550, 9] width 39 height 12
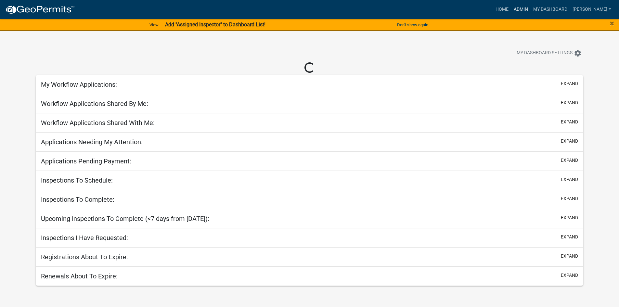
click at [531, 9] on link "Admin" at bounding box center [520, 9] width 19 height 12
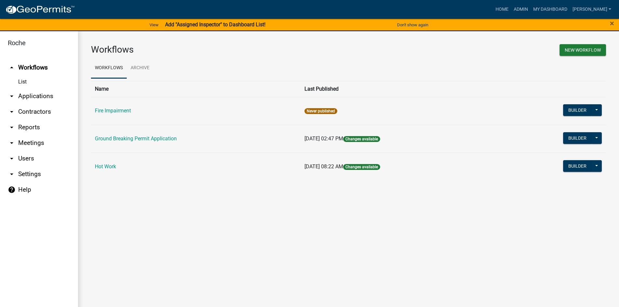
click at [21, 159] on link "arrow_drop_down Users" at bounding box center [39, 159] width 78 height 16
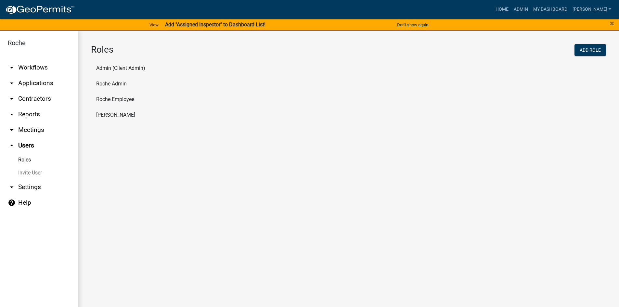
click at [111, 99] on li "Roche Employee" at bounding box center [348, 100] width 515 height 16
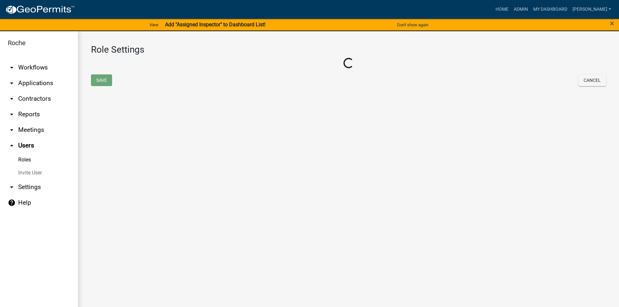
select select "3: orange"
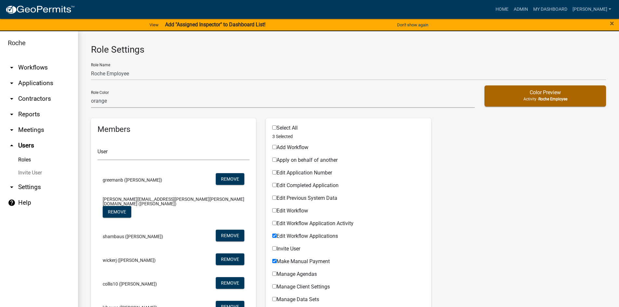
click at [326, 58] on div "Role Name Roche Employee" at bounding box center [348, 69] width 515 height 22
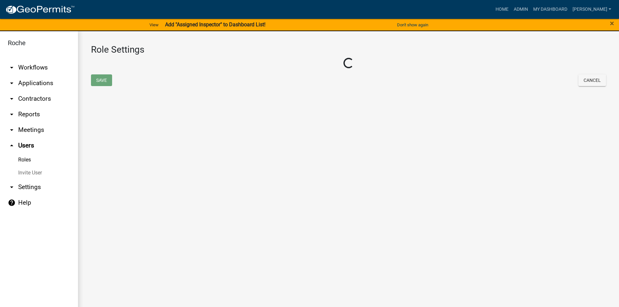
select select "3: orange"
